Goal: Task Accomplishment & Management: Complete application form

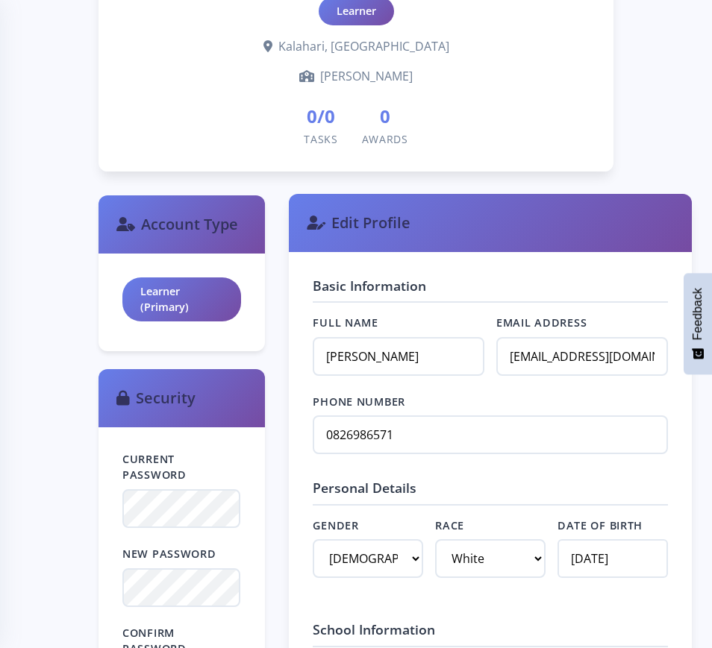
scroll to position [653, 0]
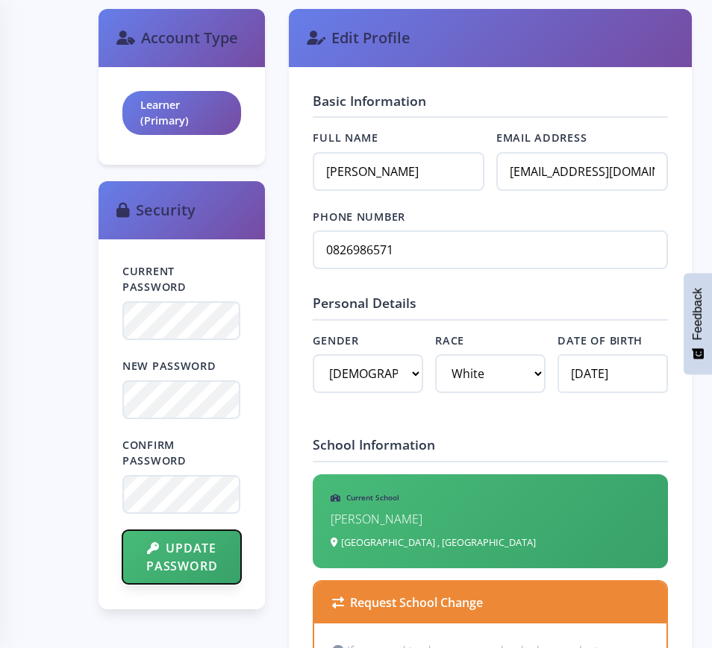
click at [186, 556] on button "Update Password" at bounding box center [181, 557] width 119 height 54
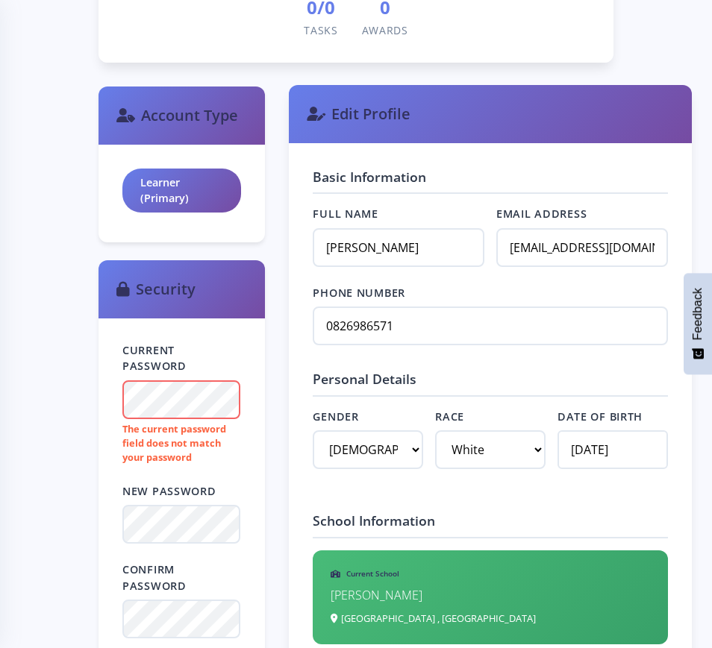
scroll to position [653, 0]
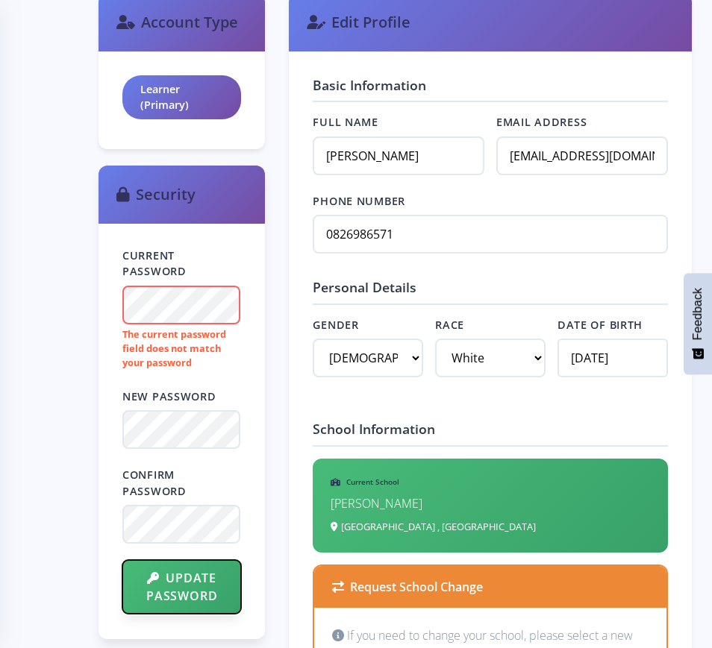
click at [178, 590] on button "Update Password" at bounding box center [181, 587] width 119 height 54
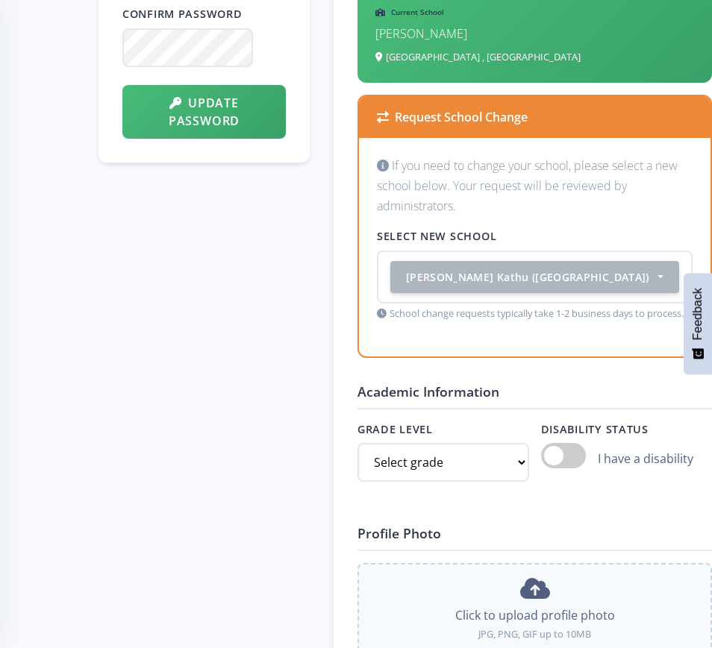
scroll to position [1119, 0]
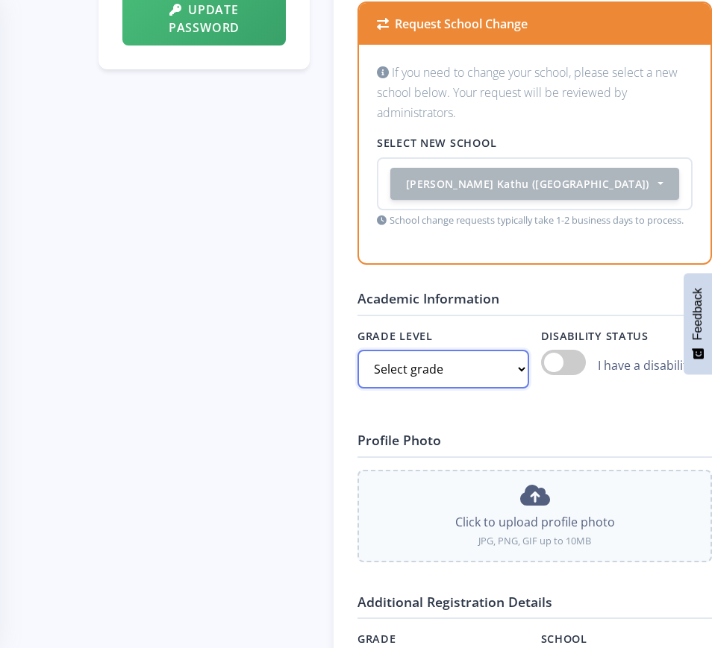
click at [445, 389] on select "Select grade Grade 4 Grade 5 Grade 6 Grade 7" at bounding box center [443, 369] width 172 height 39
select select "Grade 8"
click at [357, 389] on select "Select grade Grade 4 Grade 5 Grade 6 Grade 7" at bounding box center [443, 369] width 172 height 39
click at [541, 375] on span at bounding box center [563, 362] width 45 height 25
click at [541, 363] on input "checkbox" at bounding box center [541, 363] width 0 height 0
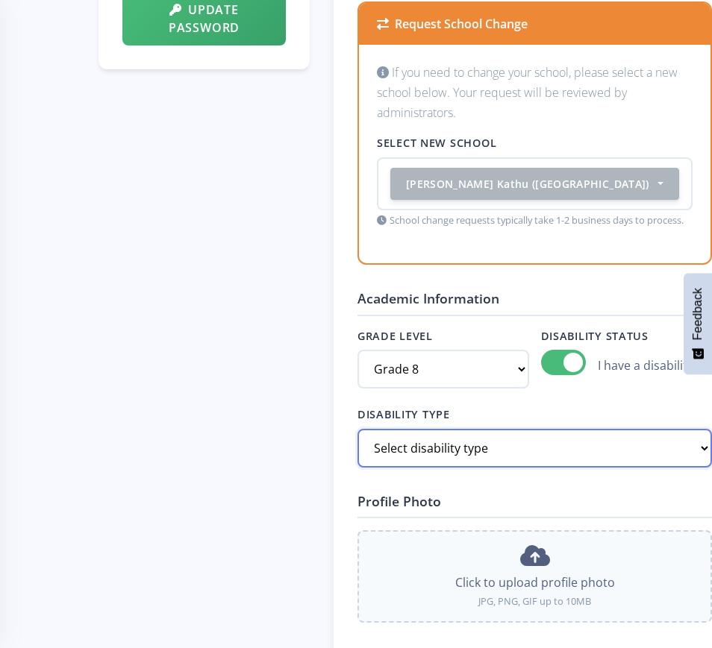
click at [579, 468] on select "Select disability type Hearing Impaired Cognitive / Learning Mobility / Physica…" at bounding box center [534, 448] width 354 height 39
select select "Vision"
click at [357, 468] on select "Select disability type Hearing Impaired Cognitive / Learning Mobility / Physica…" at bounding box center [534, 448] width 354 height 39
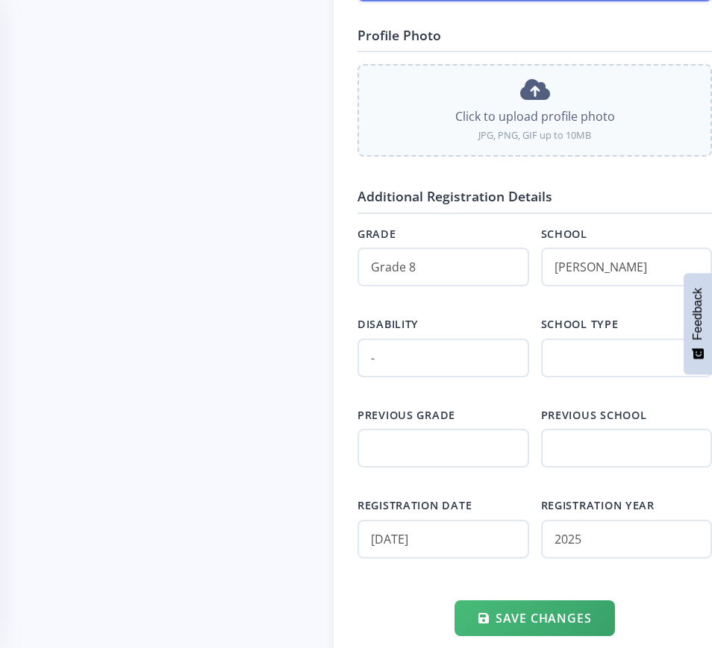
scroll to position [1678, 0]
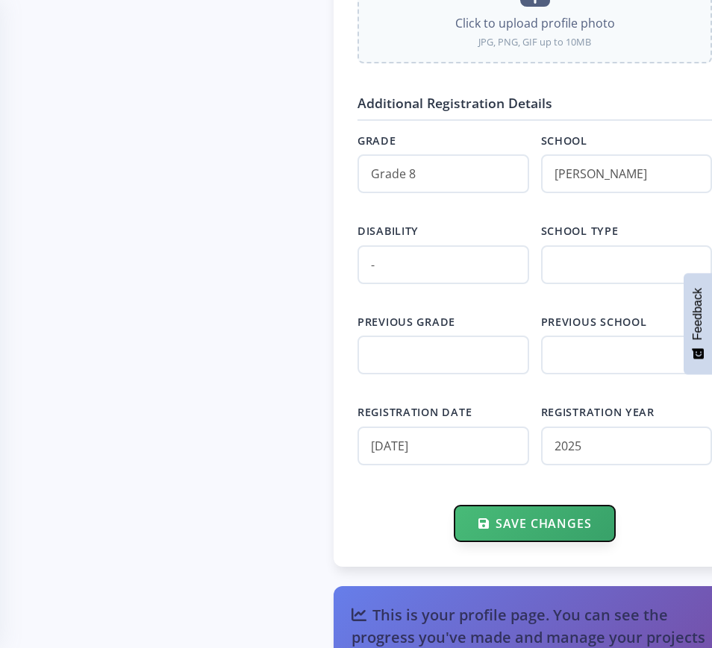
click at [454, 542] on button "Save Changes" at bounding box center [534, 524] width 160 height 36
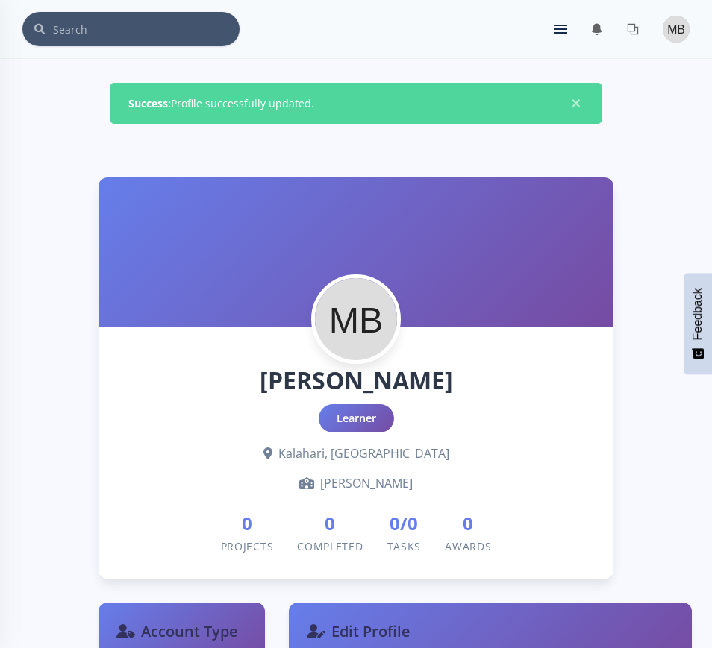
click at [680, 31] on img at bounding box center [675, 29] width 27 height 27
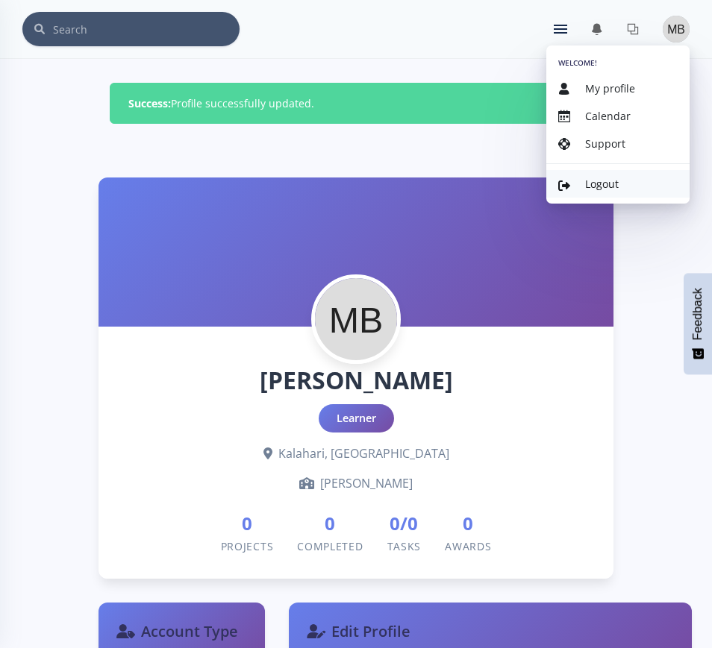
click at [597, 181] on span "Logout" at bounding box center [602, 184] width 34 height 14
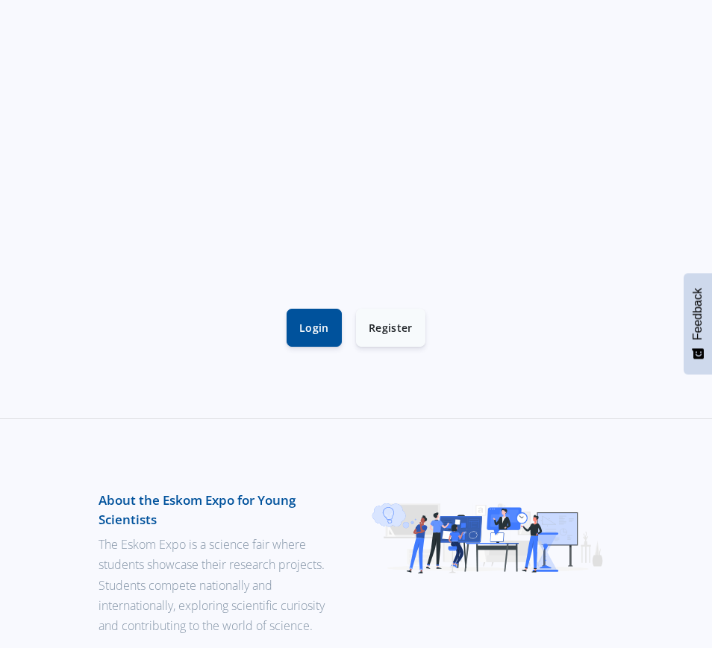
scroll to position [373, 0]
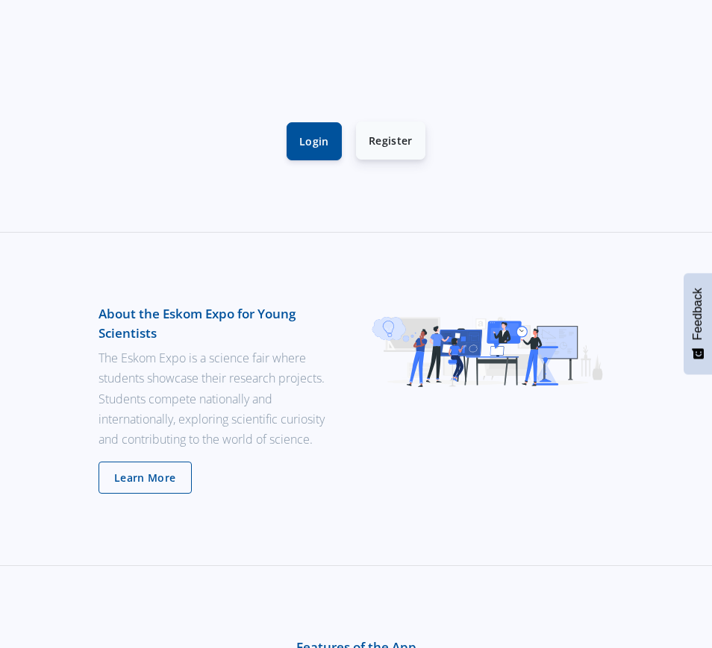
click at [394, 145] on link "Register" at bounding box center [390, 141] width 69 height 38
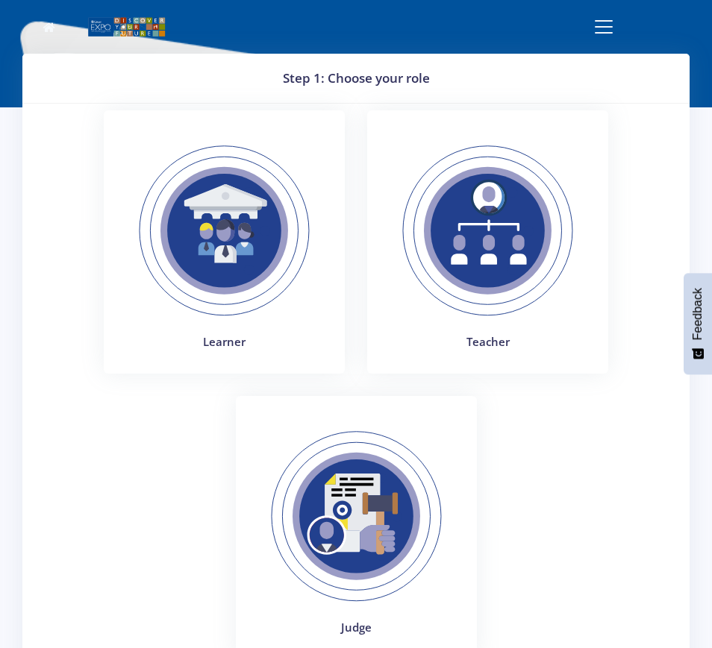
click at [231, 228] on img at bounding box center [224, 230] width 205 height 205
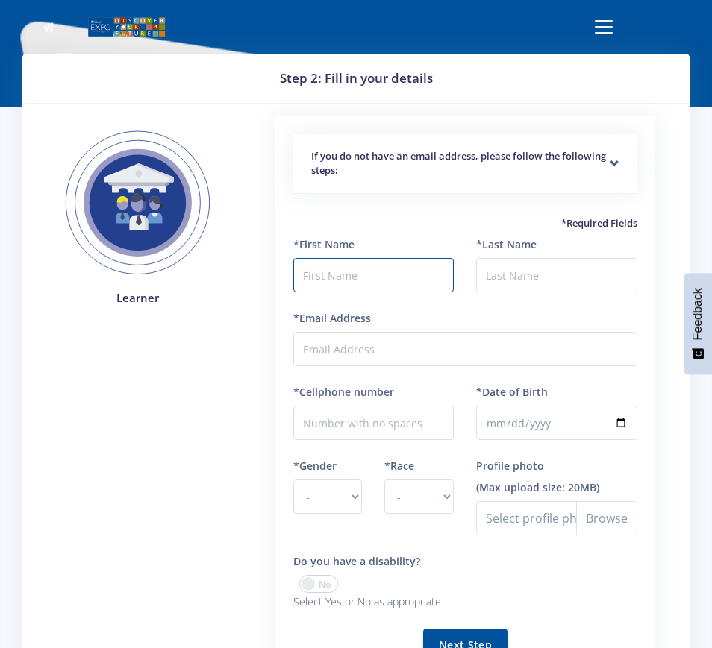
click at [384, 272] on input "text" at bounding box center [373, 275] width 161 height 34
type input "Ava"
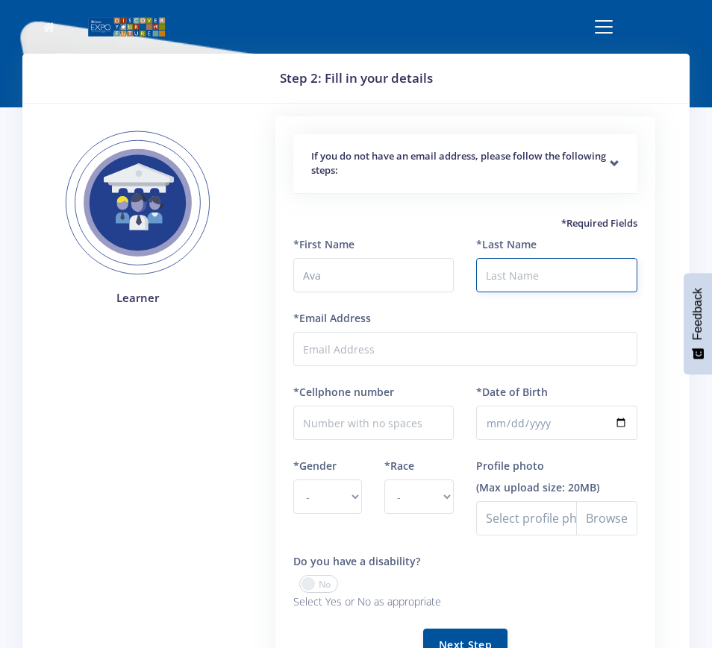
click at [524, 274] on input "*Last Name" at bounding box center [556, 275] width 161 height 34
type input "Botha"
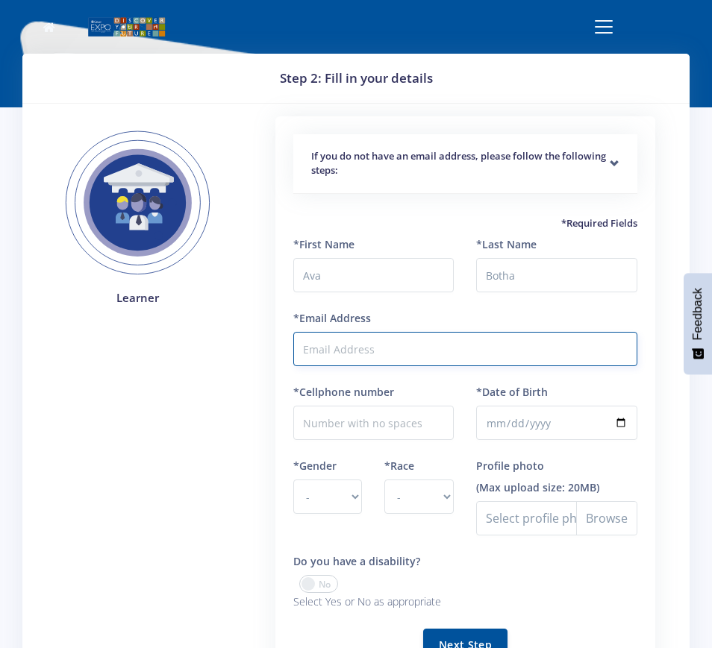
click at [400, 346] on input "*Email Address" at bounding box center [465, 349] width 344 height 34
paste input "[EMAIL_ADDRESS][DOMAIN_NAME]"
type input "[EMAIL_ADDRESS][DOMAIN_NAME]"
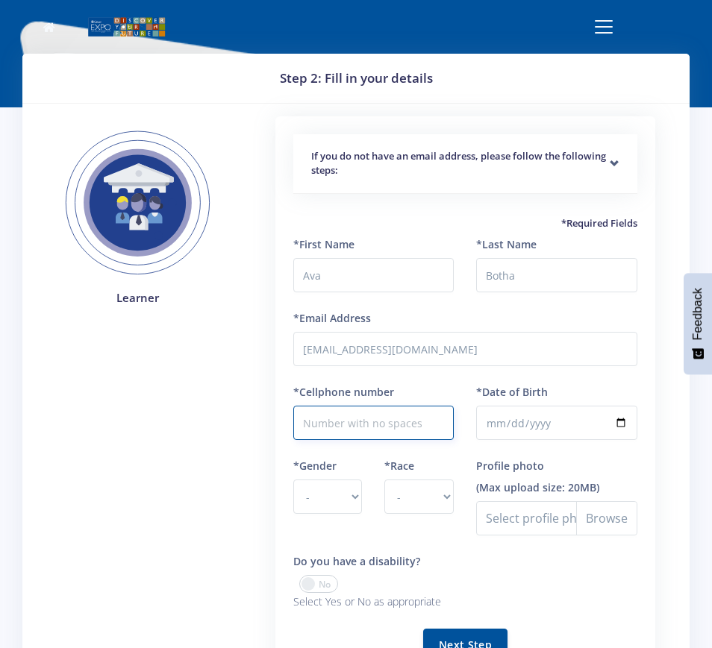
click at [421, 418] on input "*Cellphone number" at bounding box center [373, 423] width 161 height 34
paste input "0646524485"
type input "0646524485"
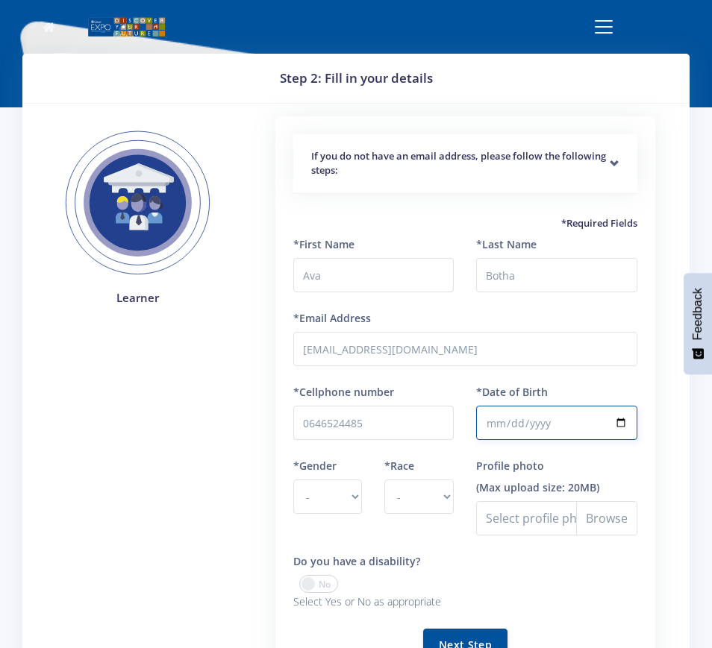
click at [492, 427] on input "*Date of Birth" at bounding box center [556, 423] width 161 height 34
type input "2011-01-11"
click at [351, 496] on select "- Male Female" at bounding box center [327, 497] width 69 height 34
select select "F"
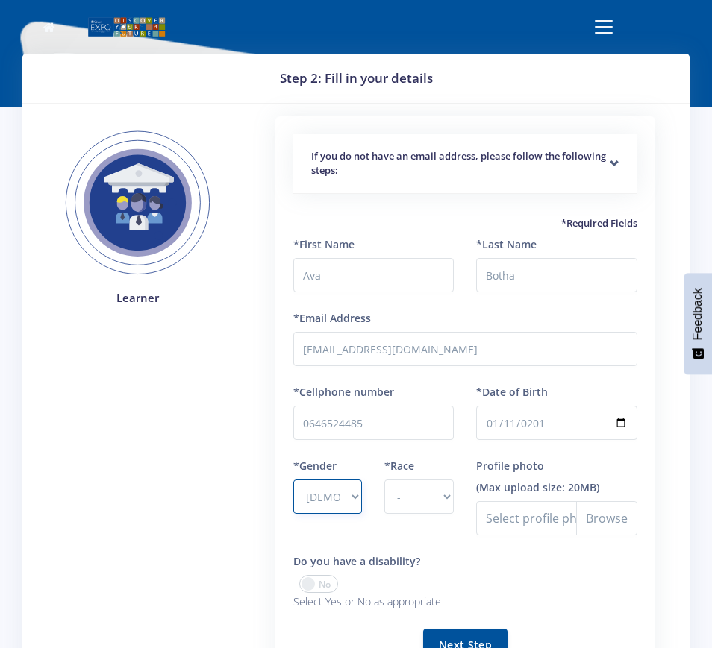
click at [293, 480] on select "- Male Female" at bounding box center [327, 497] width 69 height 34
click at [446, 500] on select "- African Asian Coloured Indian White Other" at bounding box center [418, 497] width 69 height 34
select select "White"
click at [384, 480] on select "- African Asian Coloured Indian White Other" at bounding box center [418, 497] width 69 height 34
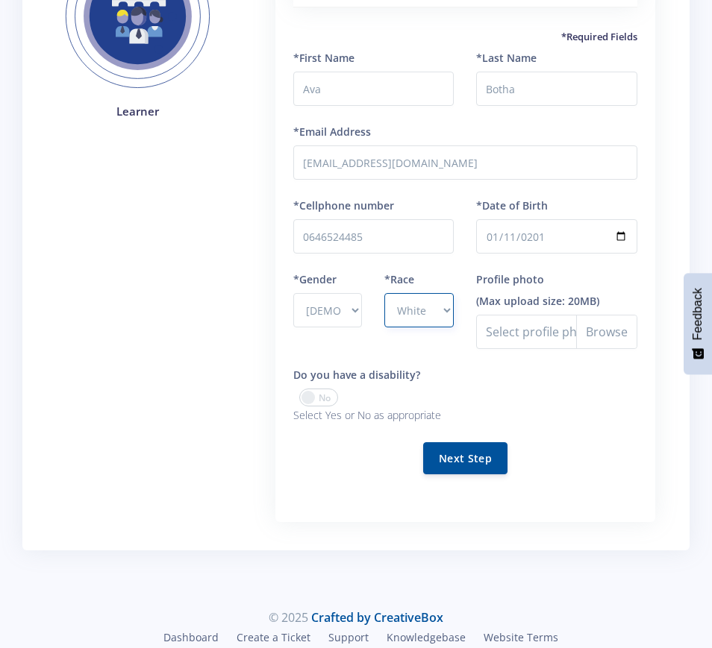
scroll to position [222, 0]
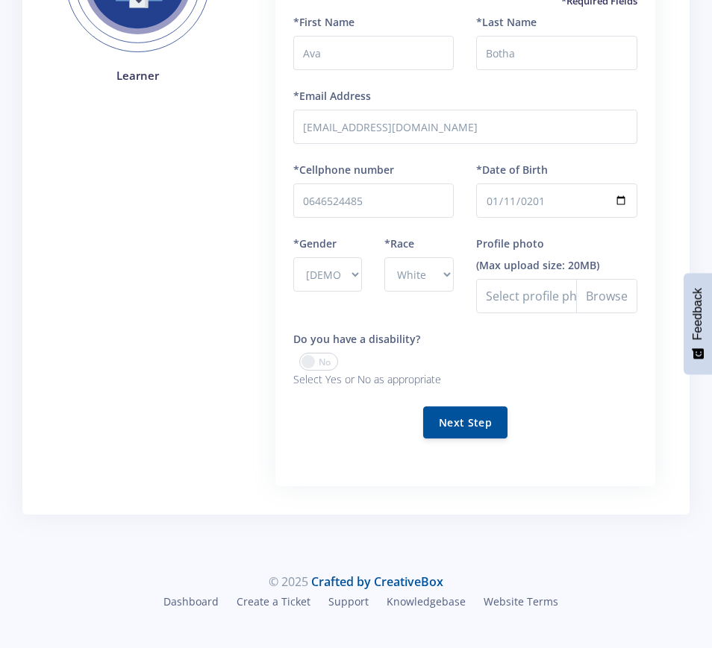
click at [325, 363] on span at bounding box center [318, 362] width 39 height 18
click at [0, 0] on input "checkbox" at bounding box center [0, 0] width 0 height 0
click at [624, 371] on select "- Hearing Impaired Cognitive / Learning Mobility / Physical Vision Psychological" at bounding box center [556, 370] width 161 height 34
select select "Vision"
click at [476, 353] on select "- Hearing Impaired Cognitive / Learning Mobility / Physical Vision Psychological" at bounding box center [556, 370] width 161 height 34
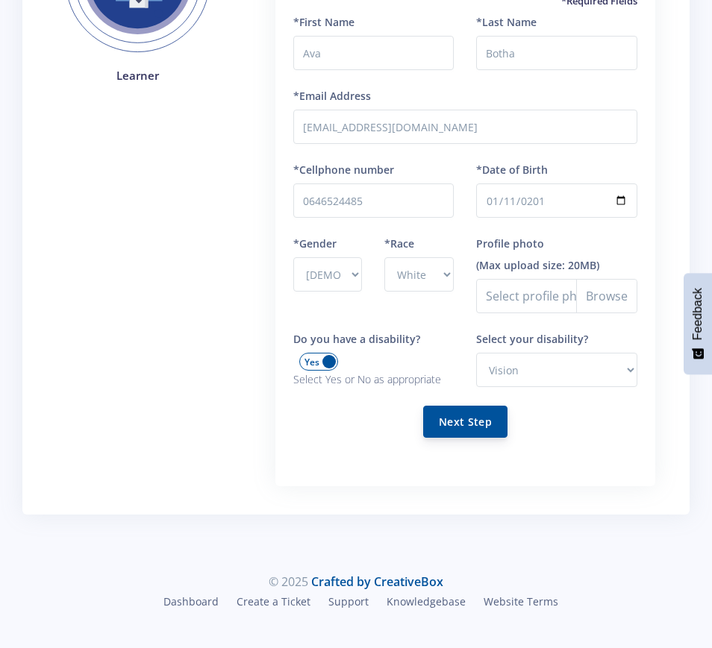
click at [465, 412] on button "Next Step" at bounding box center [465, 422] width 84 height 32
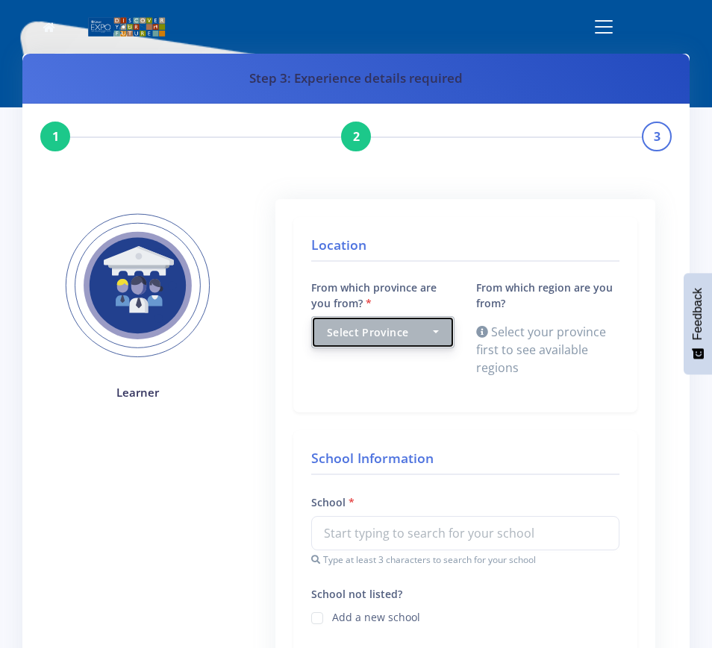
click at [437, 329] on button "Select Province" at bounding box center [382, 332] width 143 height 32
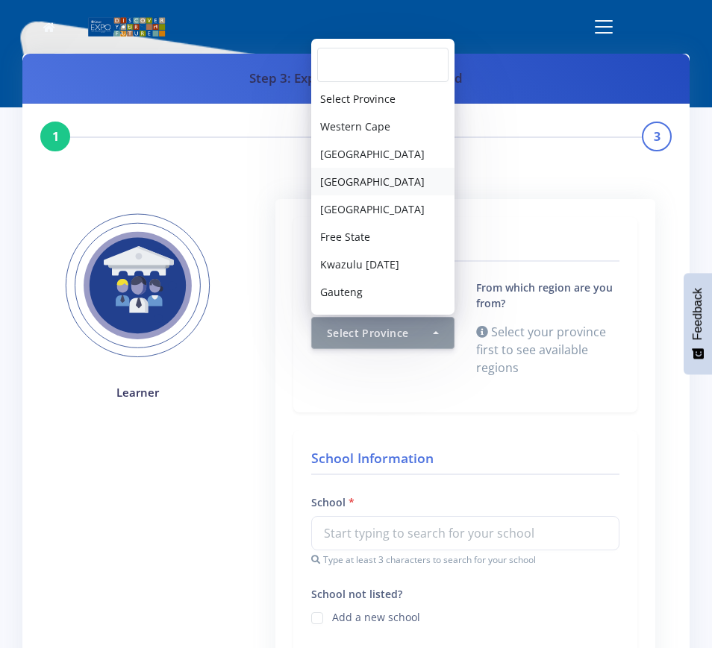
click at [371, 178] on span "Northern Cape" at bounding box center [372, 182] width 104 height 16
select select "3"
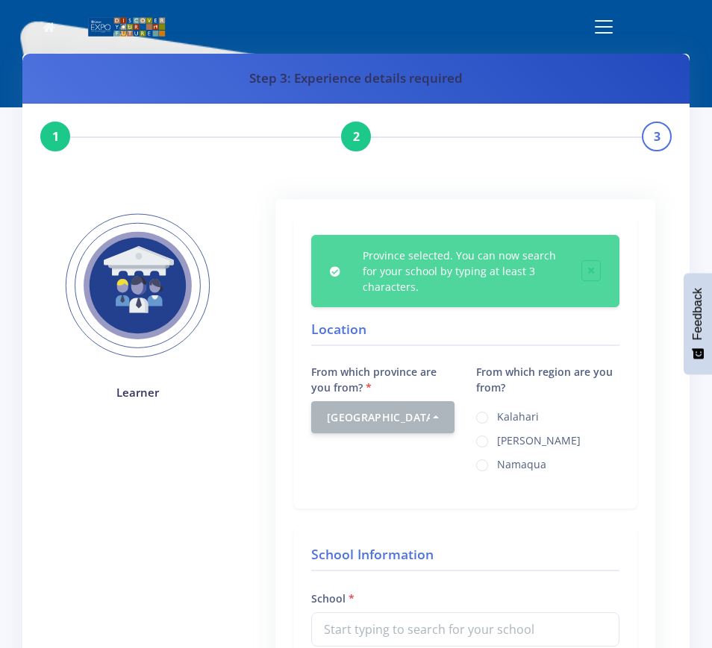
click at [516, 417] on label "Kalahari" at bounding box center [518, 415] width 42 height 12
click at [506, 417] on input "Kalahari" at bounding box center [502, 412] width 10 height 10
radio input "true"
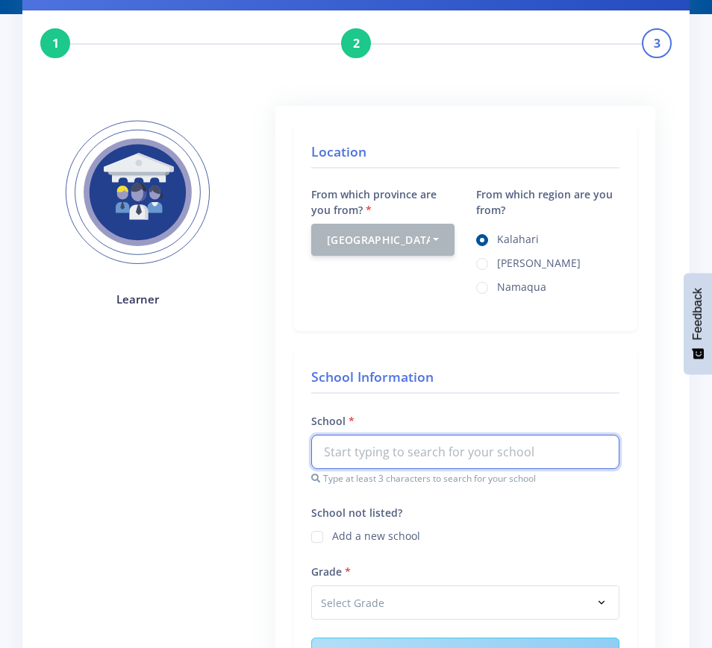
click at [380, 453] on input "text" at bounding box center [465, 452] width 308 height 34
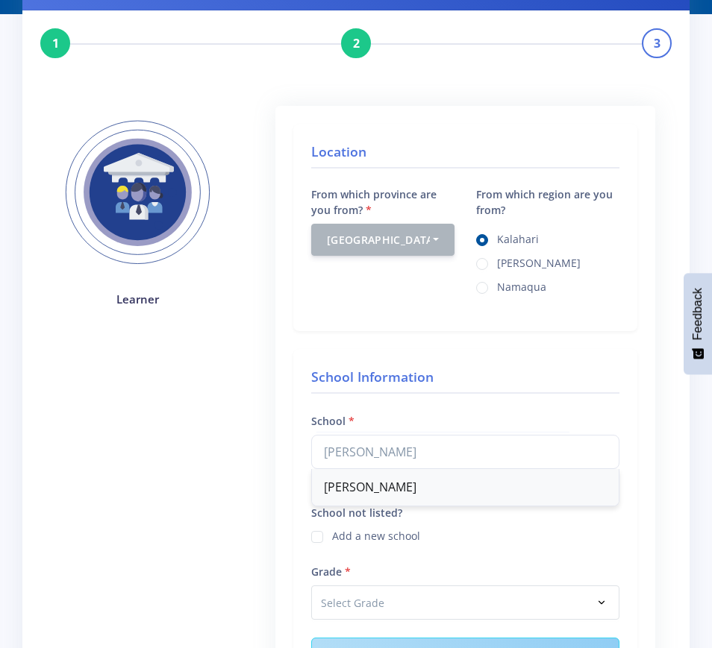
click at [372, 483] on div "Curro Kathu" at bounding box center [465, 487] width 307 height 37
type input "Curro Kathu"
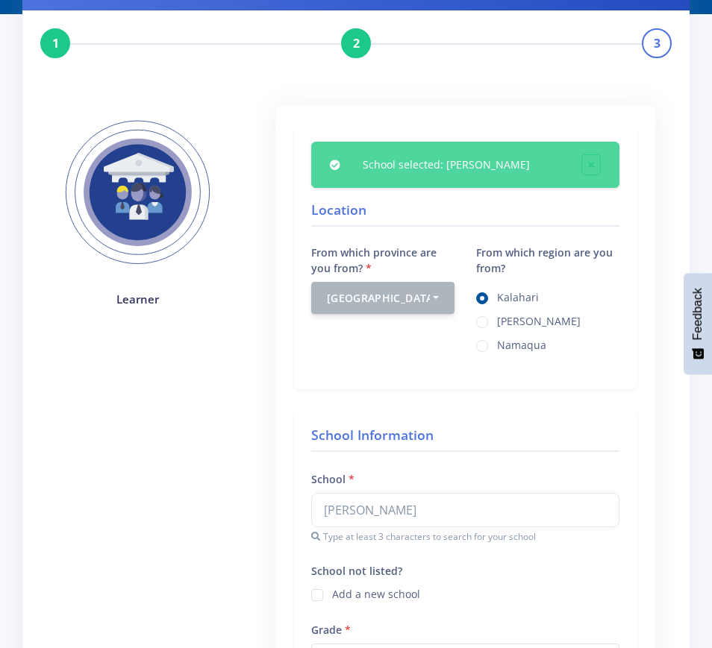
scroll to position [280, 0]
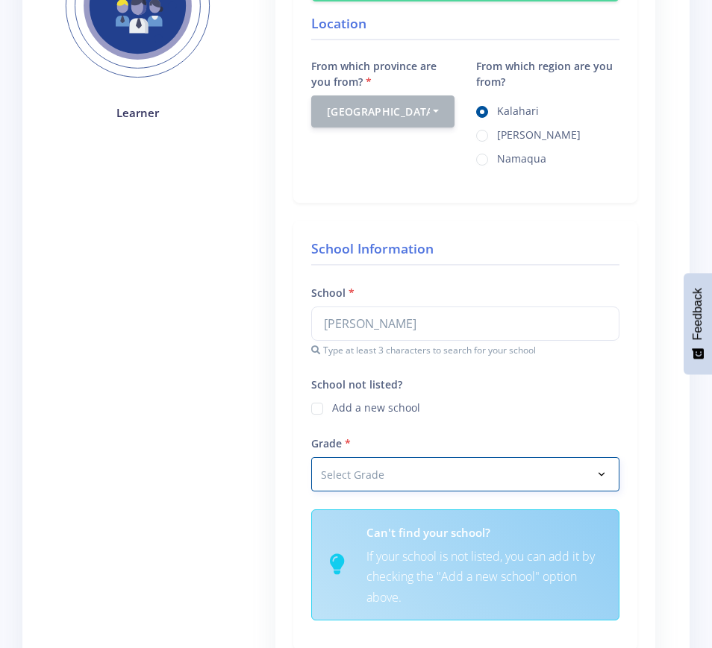
click at [597, 473] on select "Select Grade Grade 4 Grade 5 Grade 6 Grade 7" at bounding box center [465, 474] width 308 height 34
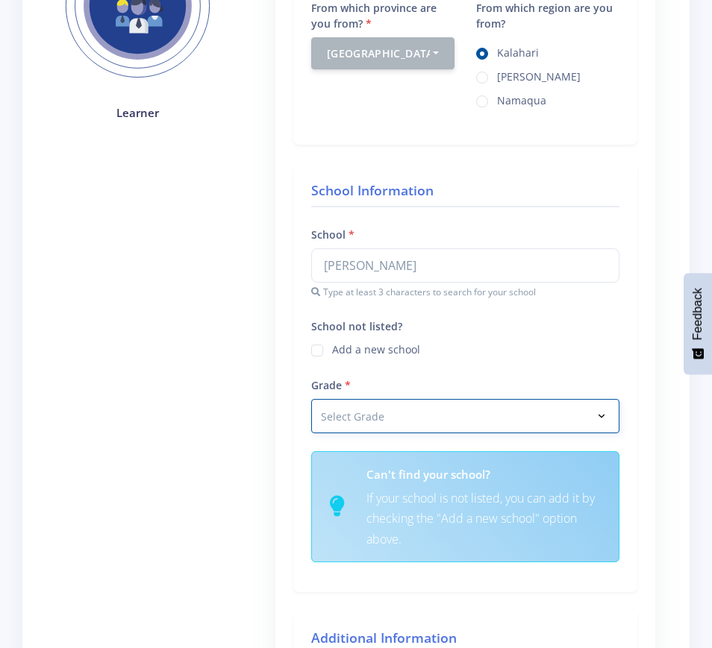
select select "Grade 8"
click at [311, 399] on select "Select Grade Grade 4 Grade 5 Grade 6 Grade 7" at bounding box center [465, 416] width 308 height 34
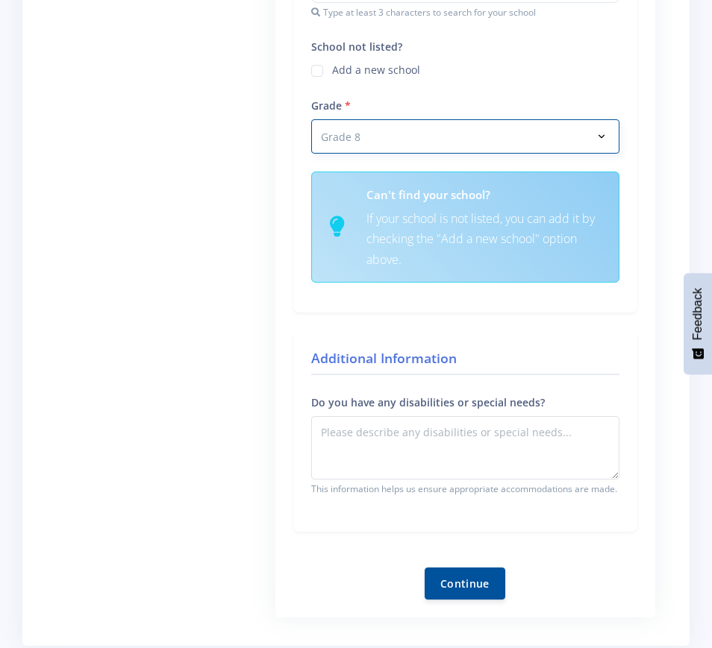
scroll to position [653, 0]
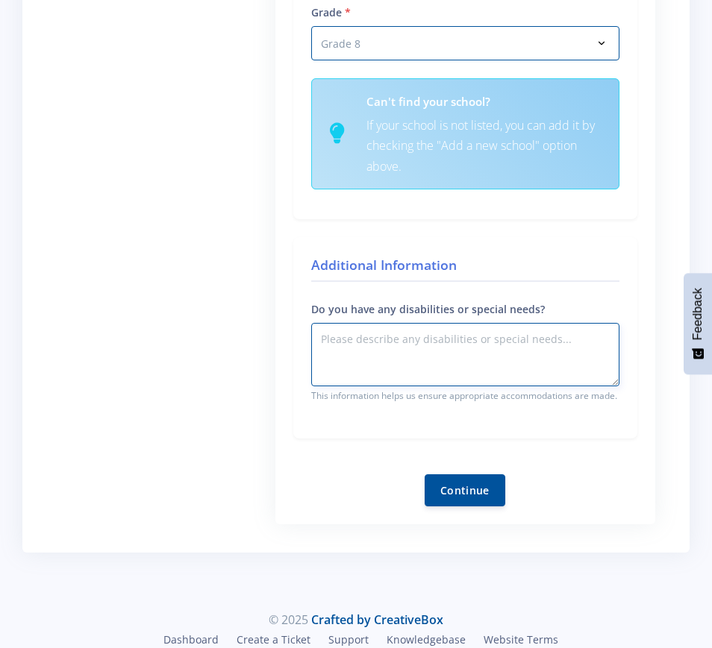
click at [424, 335] on textarea "Do you have any disabilities or special needs?" at bounding box center [465, 354] width 308 height 63
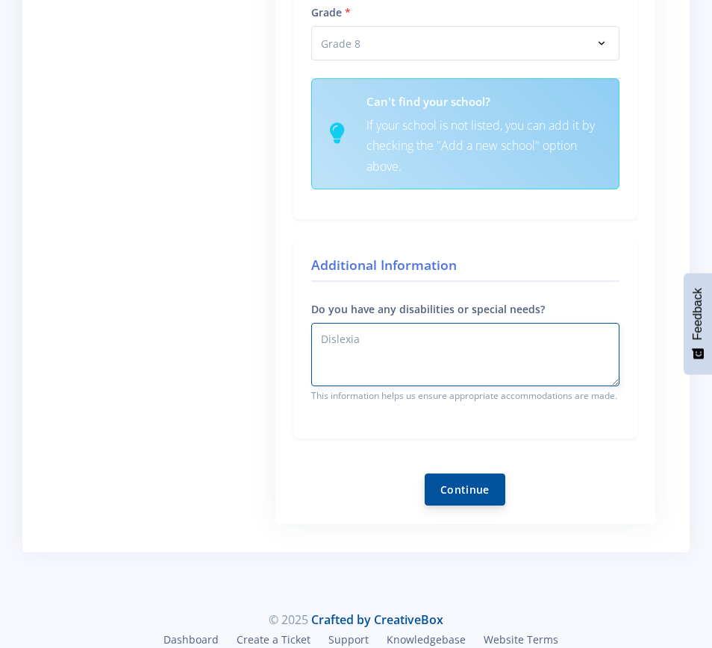
type textarea "Dislexia"
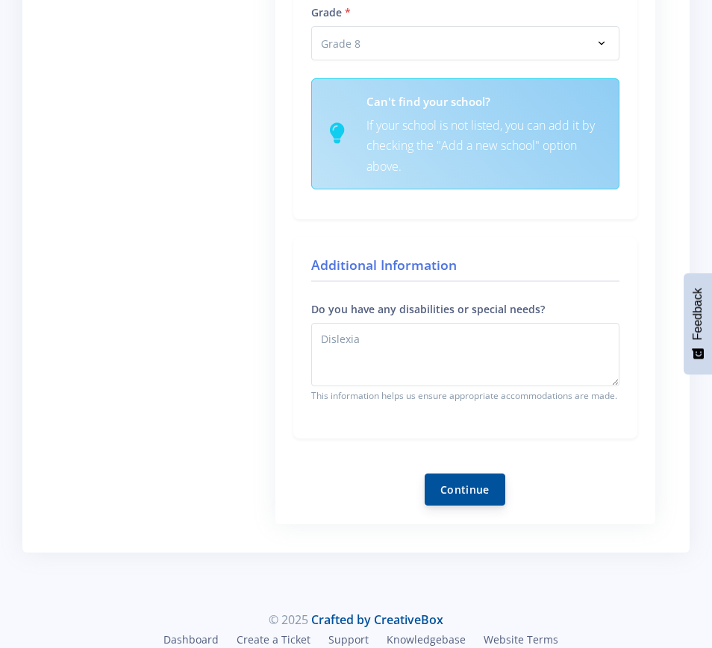
click at [466, 489] on button "Continue" at bounding box center [464, 490] width 81 height 32
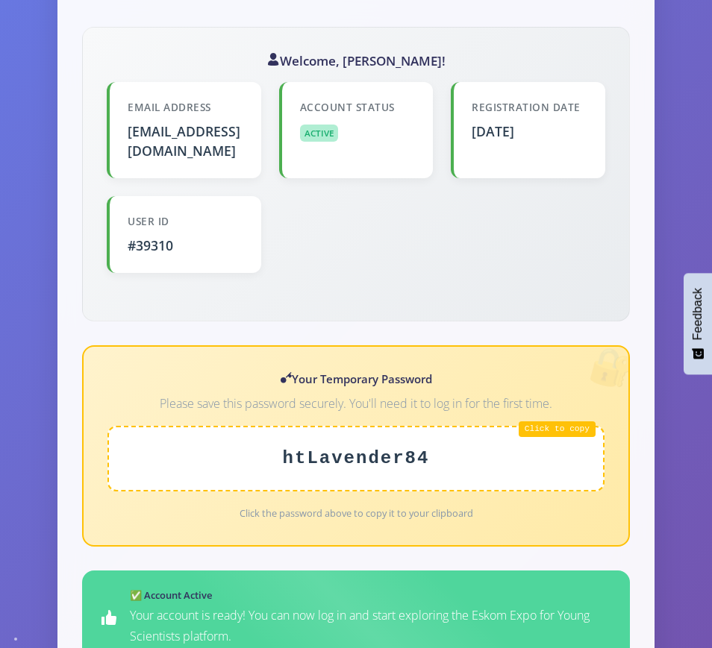
scroll to position [466, 0]
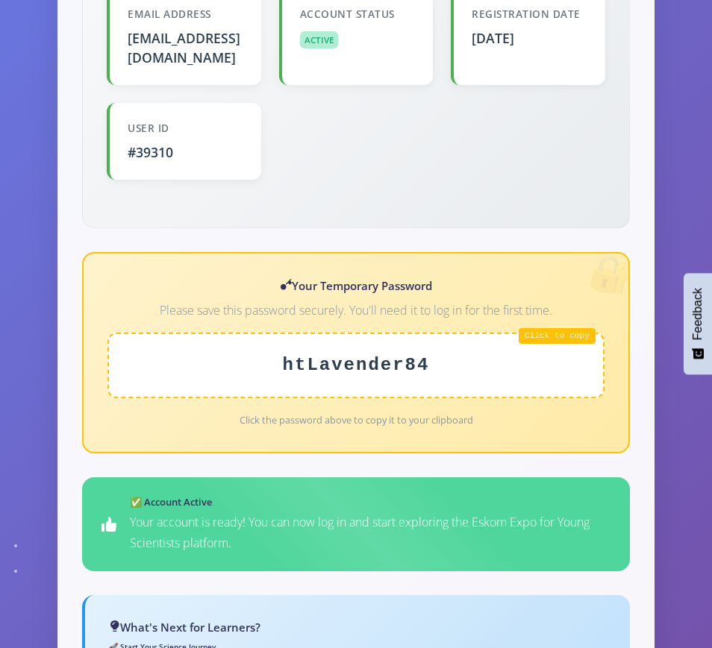
drag, startPoint x: 425, startPoint y: 339, endPoint x: 277, endPoint y: 343, distance: 148.5
click at [277, 343] on div "htLavender84" at bounding box center [355, 366] width 497 height 66
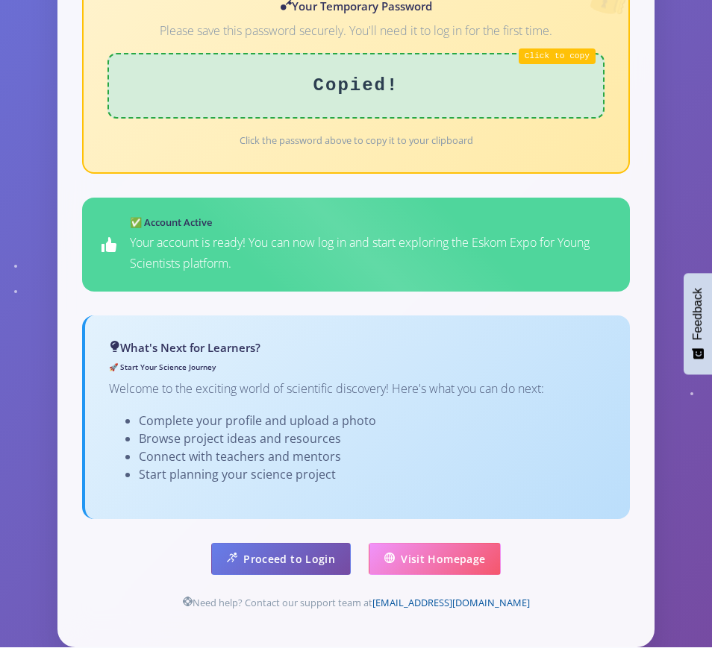
scroll to position [837, 0]
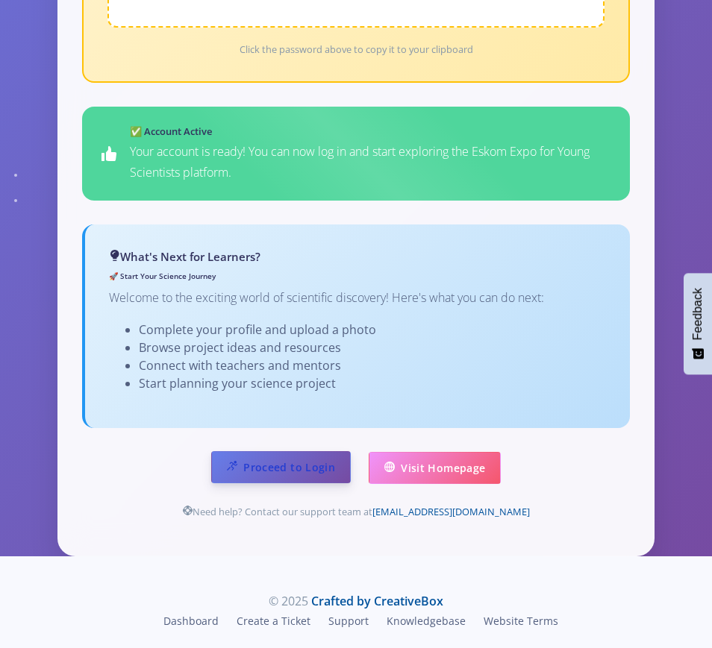
click at [266, 451] on link "Proceed to Login" at bounding box center [280, 467] width 139 height 32
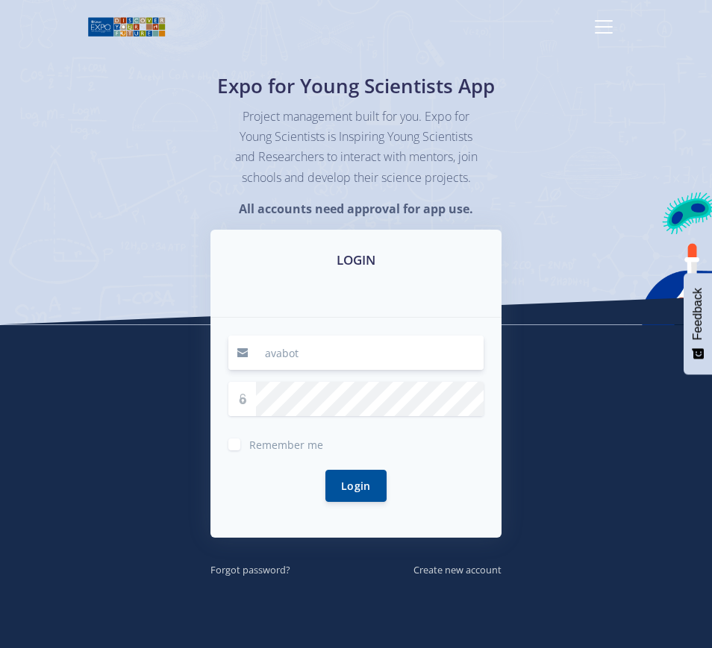
type input "[EMAIL_ADDRESS][DOMAIN_NAME]"
click at [244, 416] on div at bounding box center [355, 399] width 255 height 34
click at [351, 501] on button "Login" at bounding box center [355, 485] width 61 height 32
